Goal: Task Accomplishment & Management: Use online tool/utility

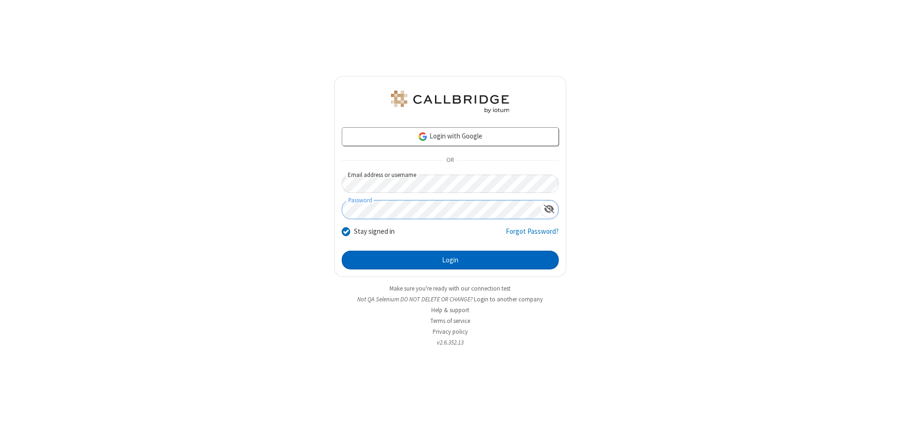
click at [450, 260] on button "Login" at bounding box center [450, 259] width 217 height 19
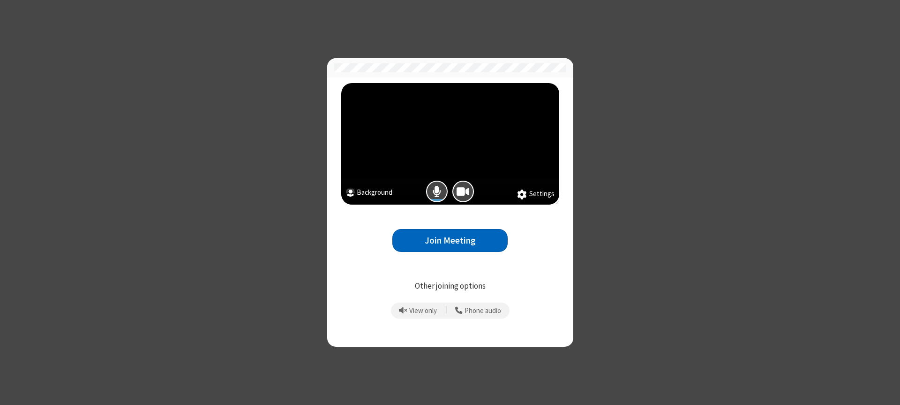
click at [450, 240] on button "Join Meeting" at bounding box center [450, 240] width 115 height 23
